Goal: Transaction & Acquisition: Subscribe to service/newsletter

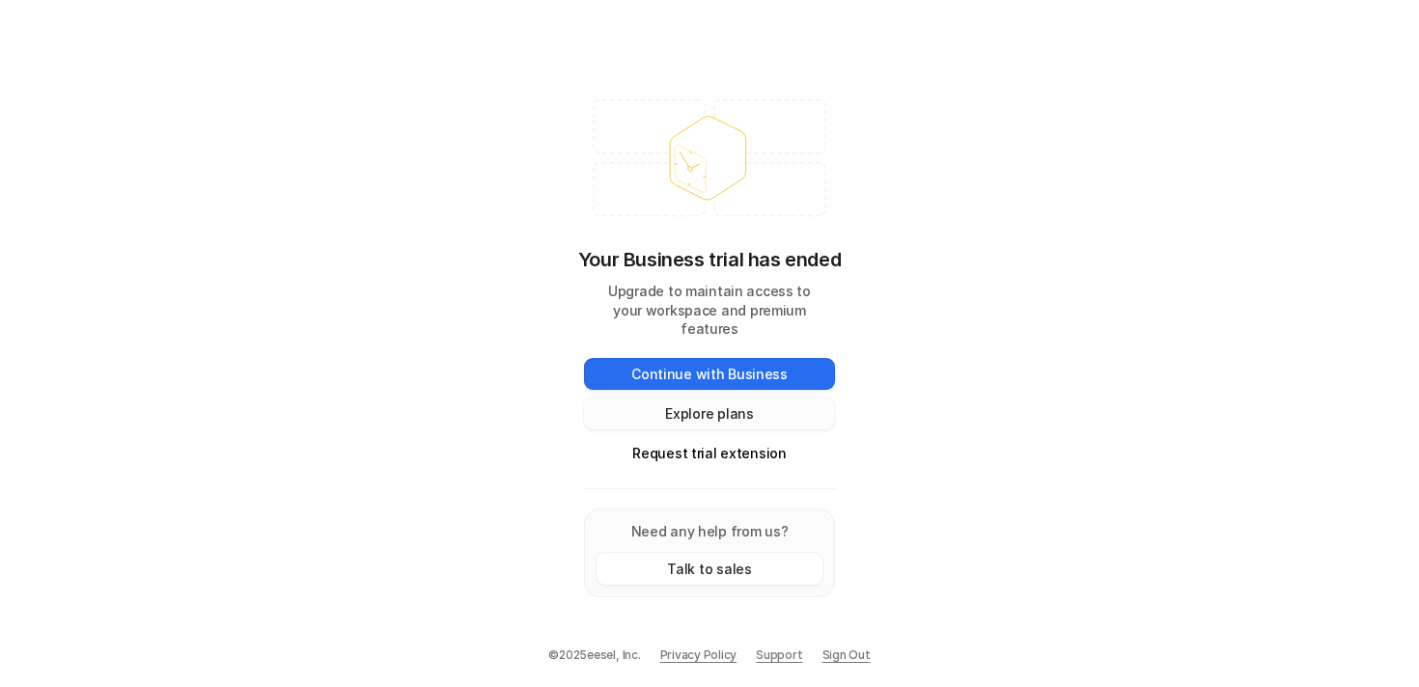
click at [711, 404] on button "Explore plans" at bounding box center [709, 414] width 251 height 32
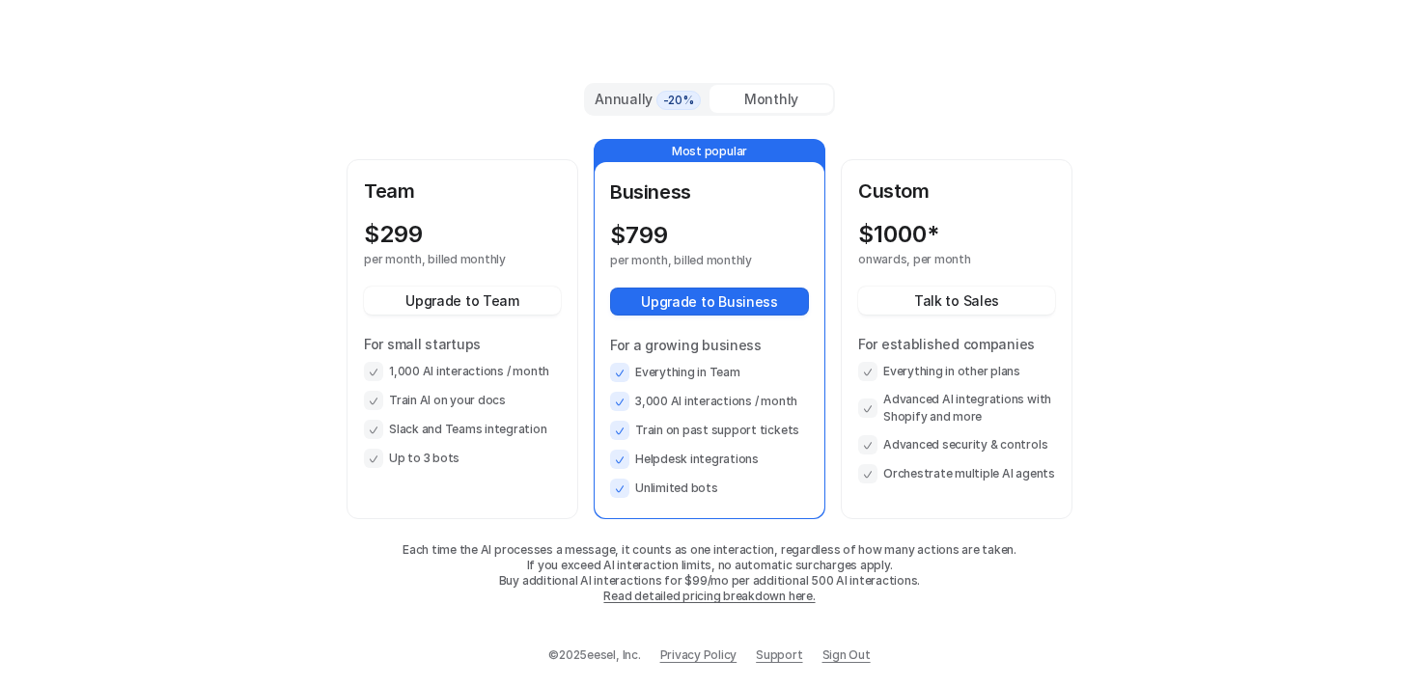
click at [734, 103] on div "Monthly" at bounding box center [771, 99] width 124 height 28
click at [620, 98] on div "Annually -20%" at bounding box center [648, 99] width 108 height 21
click at [753, 95] on div "Monthly" at bounding box center [771, 99] width 124 height 28
click at [1047, 59] on div "Annually -20% Monthly Team $ 299 per month, billed monthly Upgrade to Team For …" at bounding box center [709, 344] width 749 height 576
